Goal: Communication & Community: Answer question/provide support

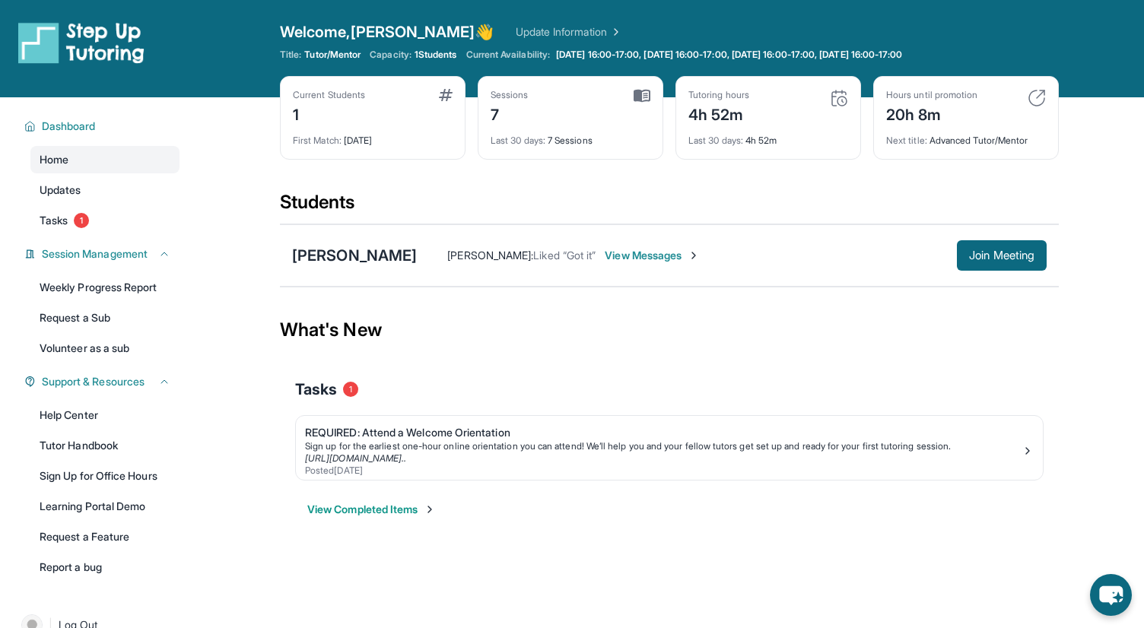
click at [605, 257] on span "View Messages" at bounding box center [652, 255] width 95 height 15
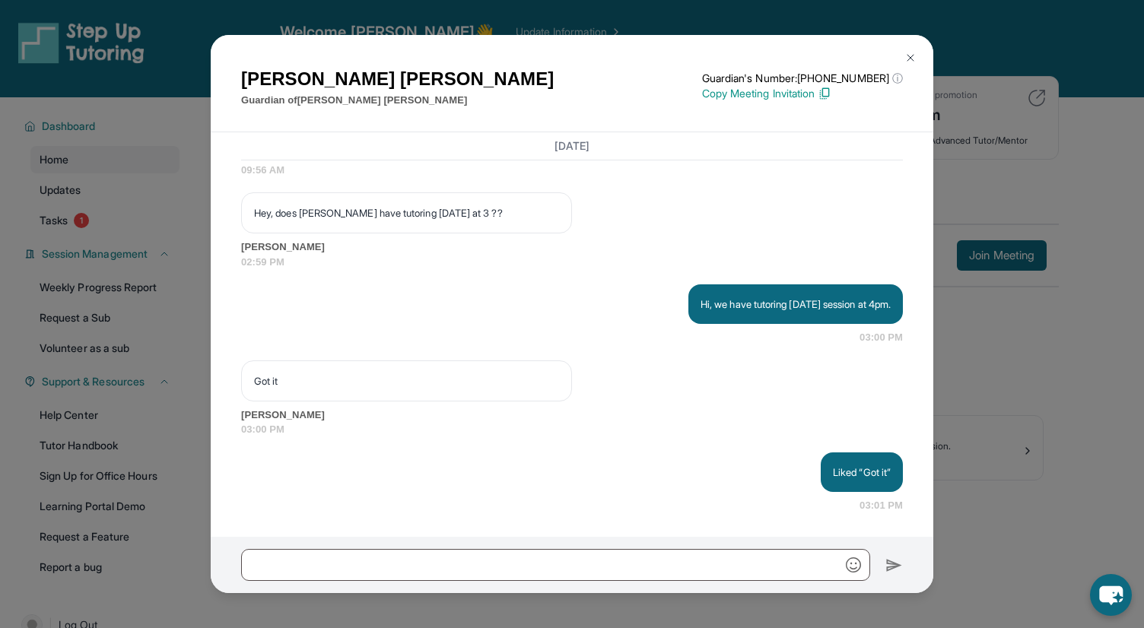
scroll to position [8029, 0]
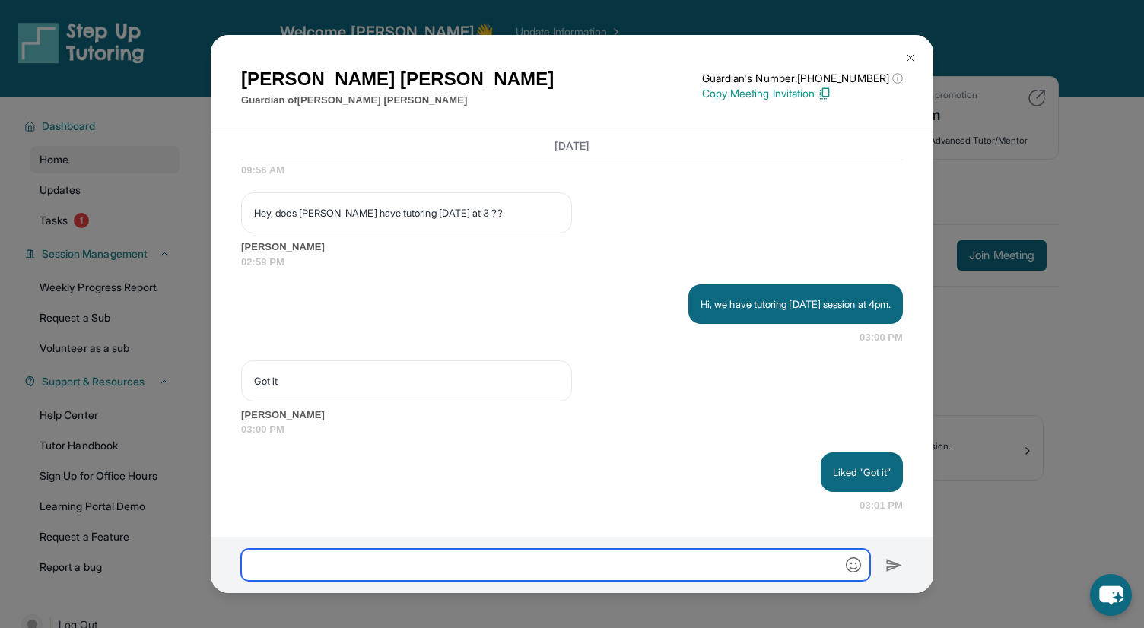
click at [824, 575] on input "text" at bounding box center [555, 565] width 629 height 32
click at [319, 565] on input "text" at bounding box center [555, 565] width 629 height 32
paste input "**********"
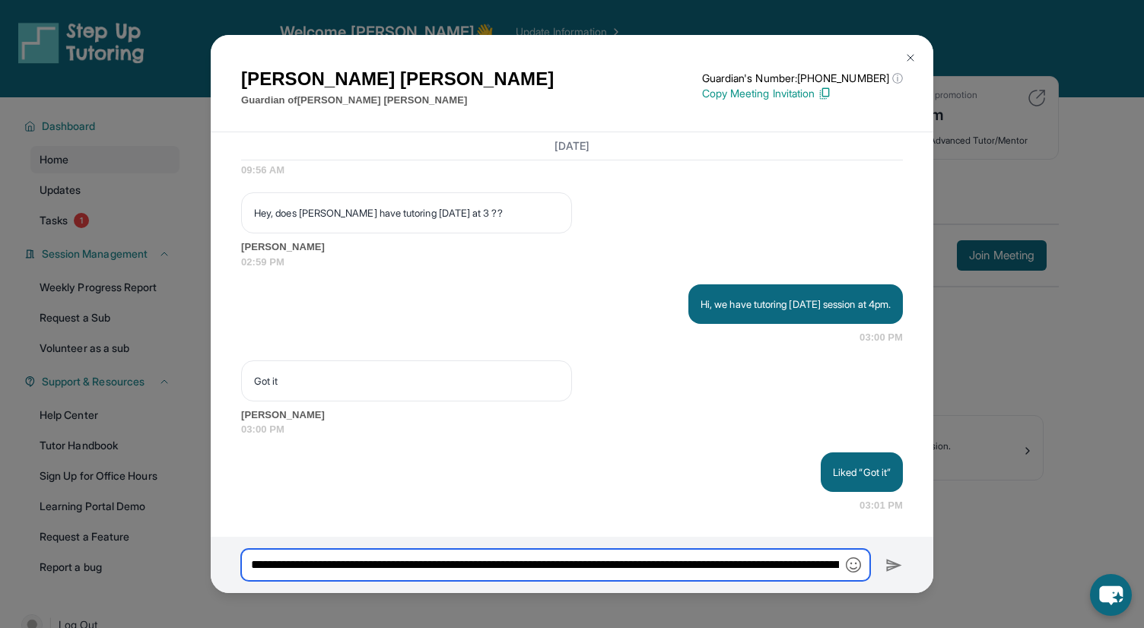
scroll to position [0, 1746]
type input "**********"
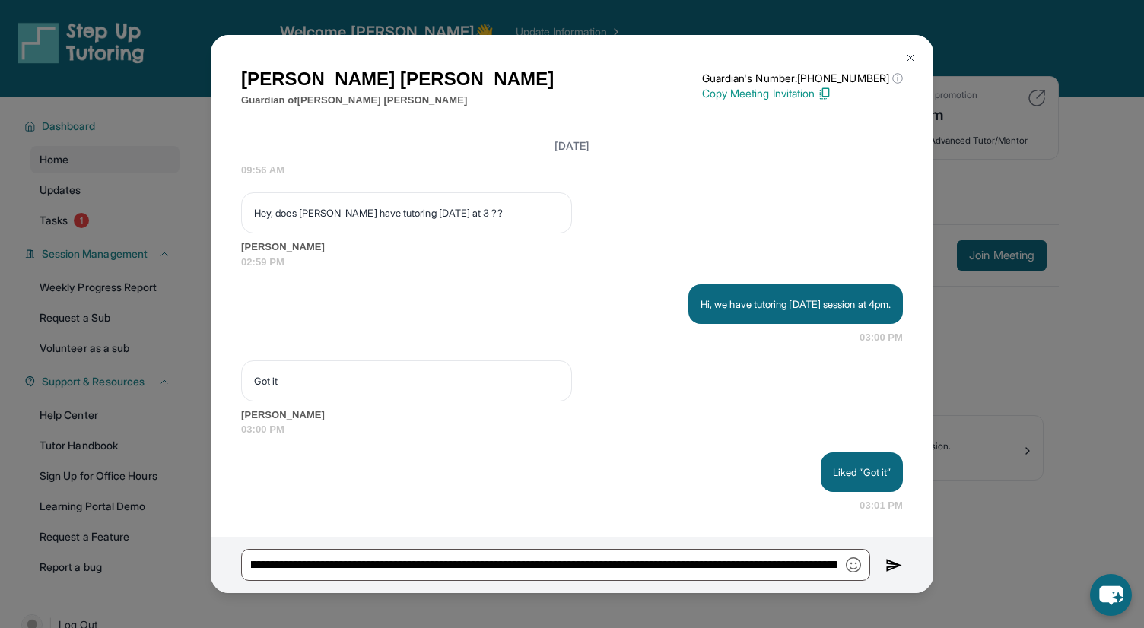
scroll to position [0, 0]
click at [889, 566] on img at bounding box center [893, 566] width 17 height 18
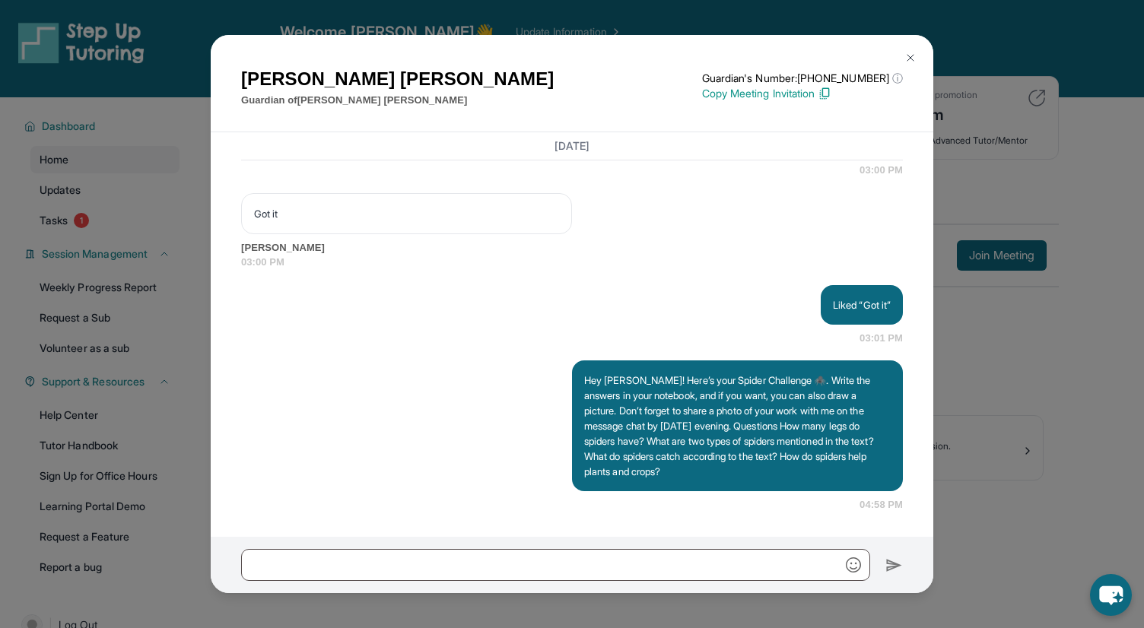
scroll to position [8196, 0]
click at [910, 55] on img at bounding box center [910, 58] width 12 height 12
